Goal: Find specific page/section: Find specific page/section

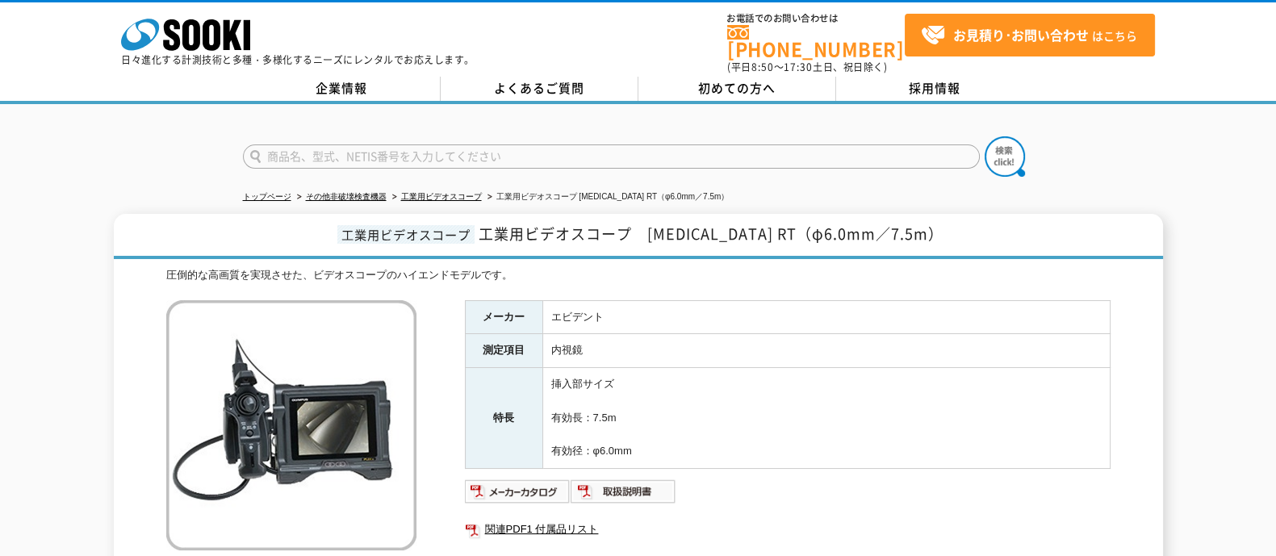
drag, startPoint x: 456, startPoint y: 153, endPoint x: 499, endPoint y: 153, distance: 42.8
click at [456, 153] on input "text" at bounding box center [611, 157] width 737 height 24
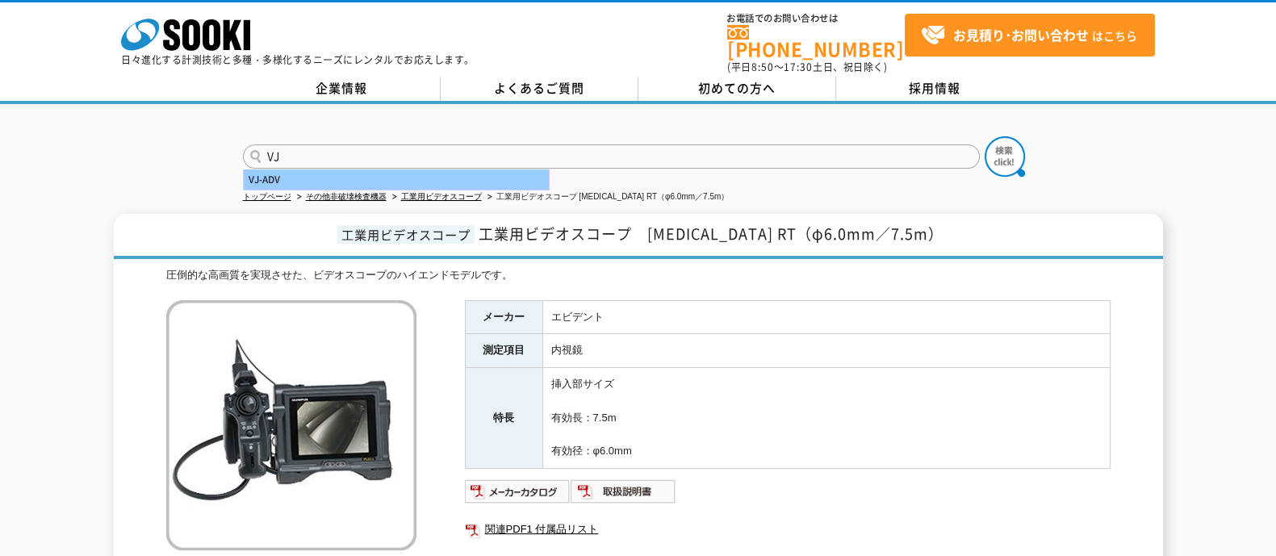
click at [295, 170] on div "VJ-ADV" at bounding box center [396, 180] width 305 height 20
type input "VJ-ADV"
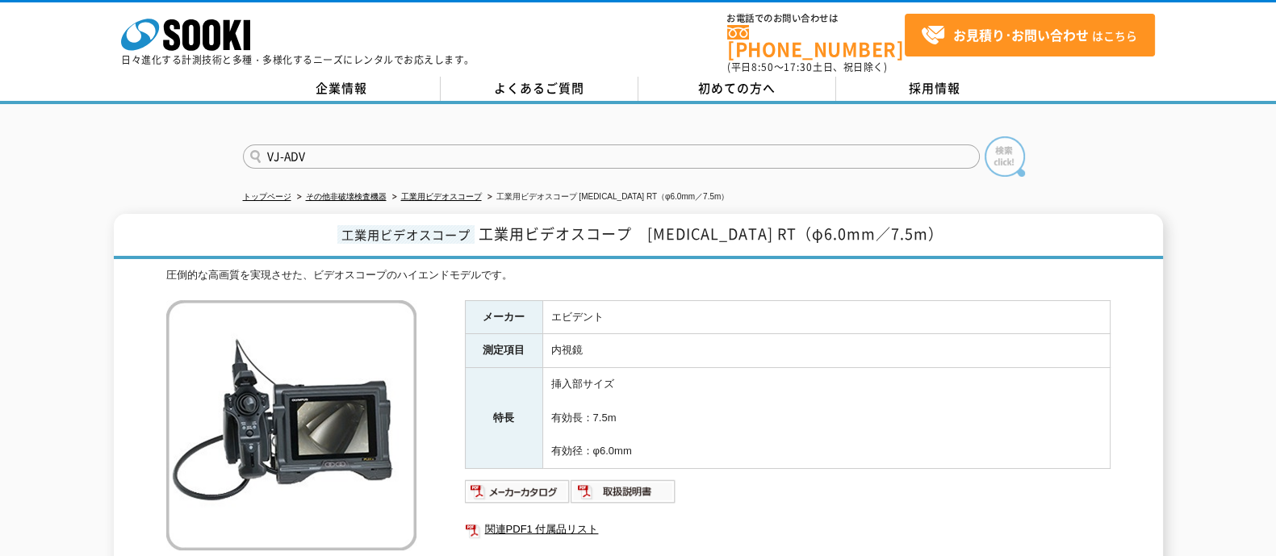
click at [1001, 144] on img at bounding box center [1005, 156] width 40 height 40
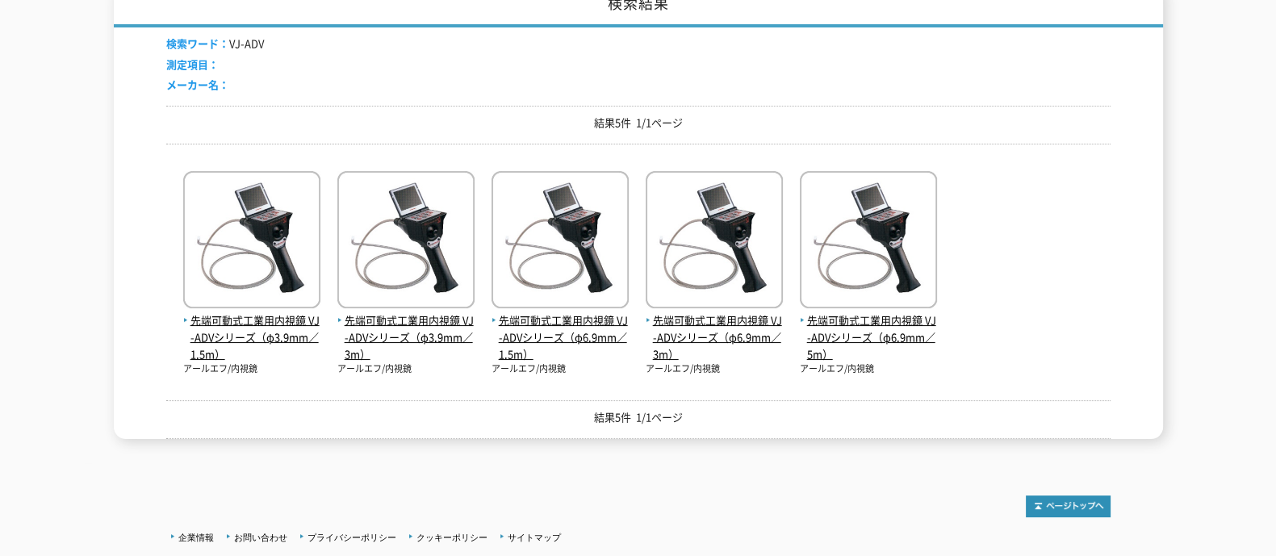
scroll to position [303, 0]
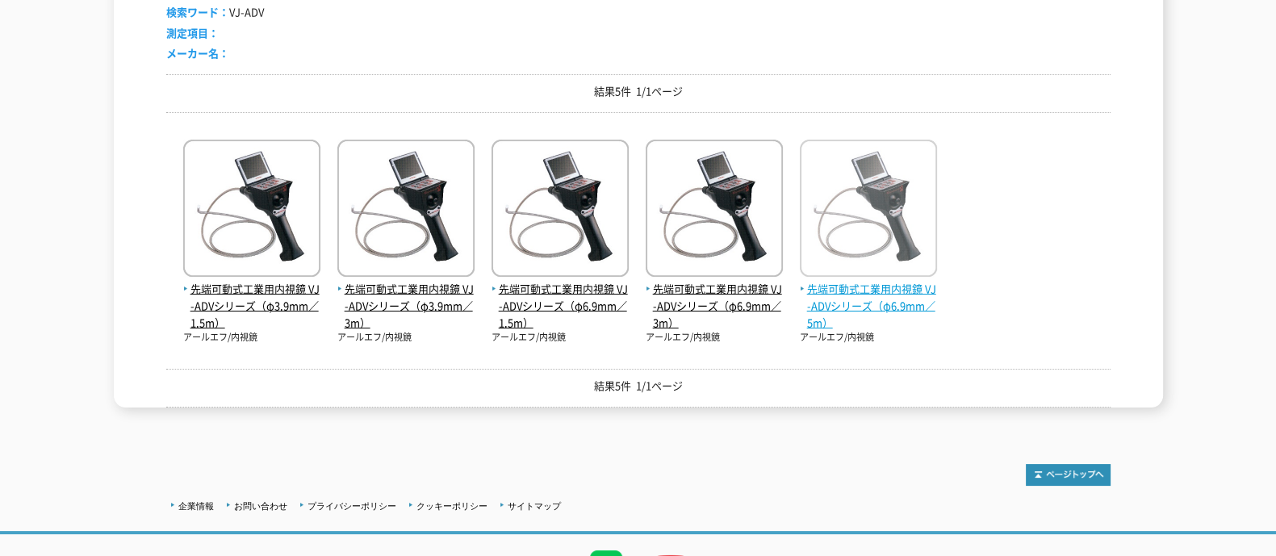
click at [872, 281] on span "先端可動式工業用内視鏡 VJ-ADVシリーズ（φ6.9mm／5m）" at bounding box center [868, 306] width 137 height 50
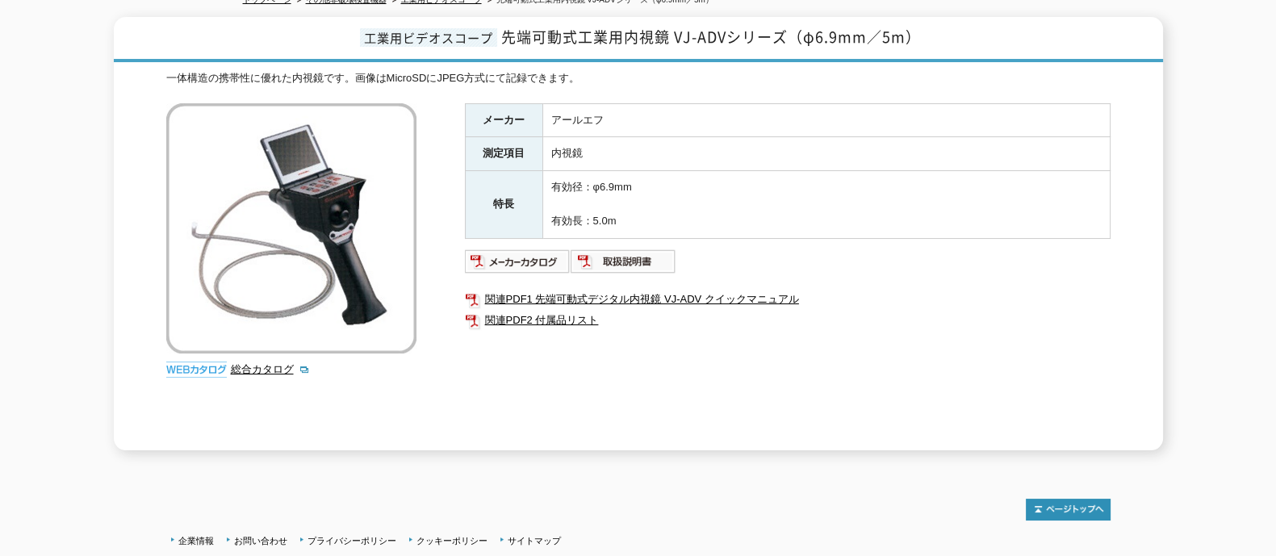
scroll to position [201, 0]
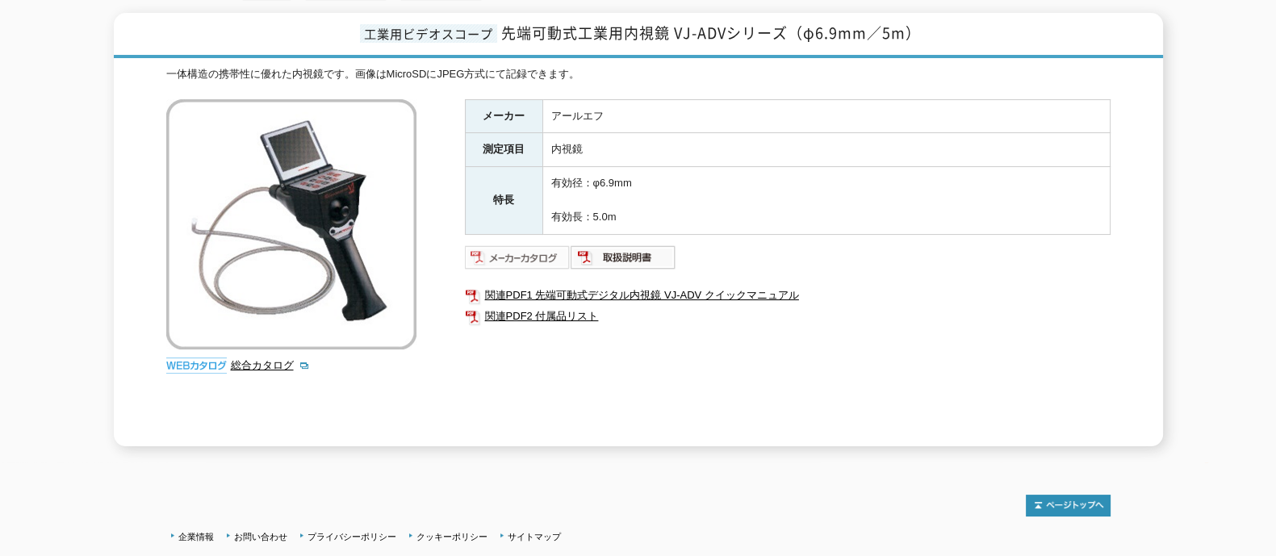
click at [509, 247] on img at bounding box center [518, 258] width 106 height 26
